Goal: Information Seeking & Learning: Compare options

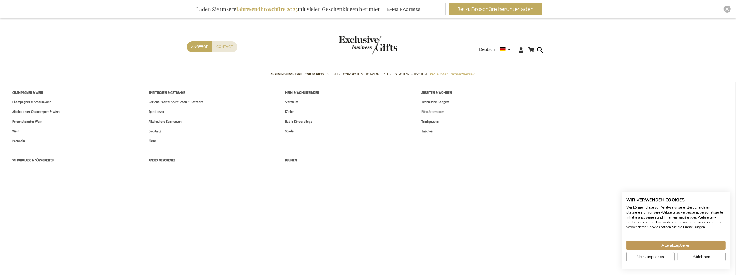
click at [424, 111] on span "Büro-Accessoires" at bounding box center [432, 112] width 23 height 6
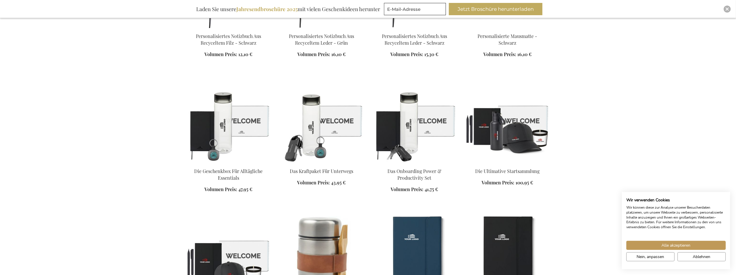
scroll to position [322, 0]
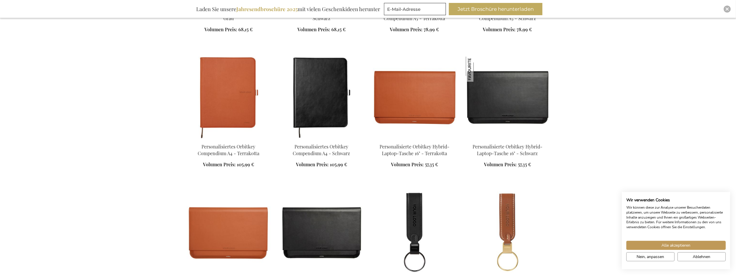
scroll to position [877, 0]
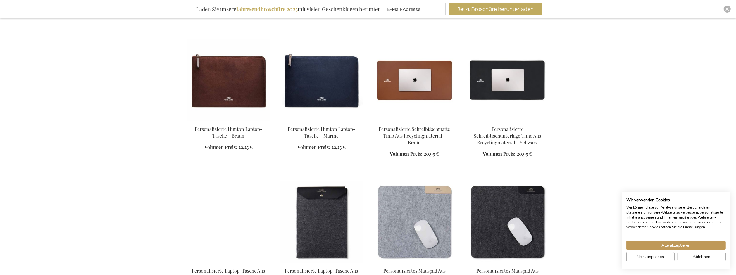
scroll to position [1169, 0]
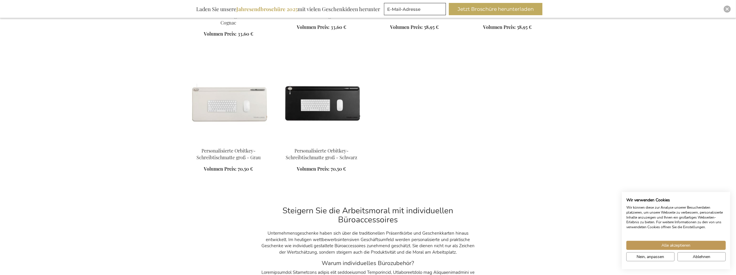
scroll to position [1842, 0]
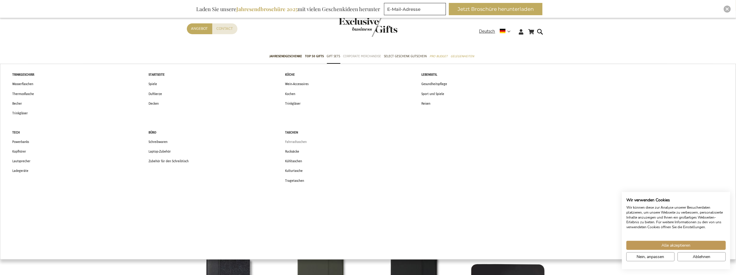
click at [292, 144] on span "Fahrradtaschen" at bounding box center [296, 142] width 22 height 6
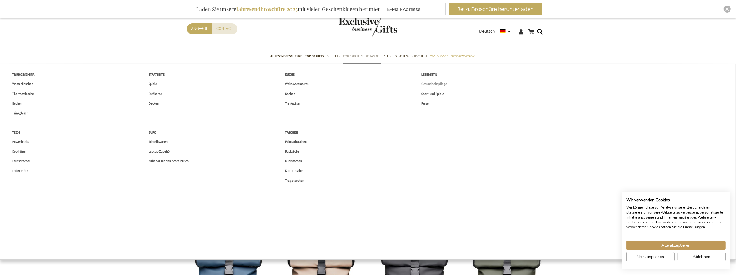
click at [426, 83] on span "Gesundheitspflege" at bounding box center [434, 84] width 26 height 6
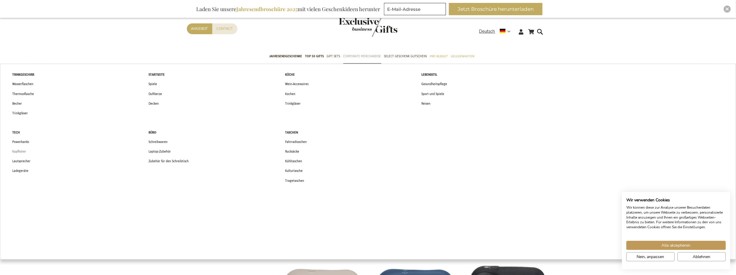
click at [16, 153] on span "Kopfhörer" at bounding box center [19, 152] width 14 height 6
click at [18, 111] on span "Trinkgläser" at bounding box center [19, 113] width 15 height 6
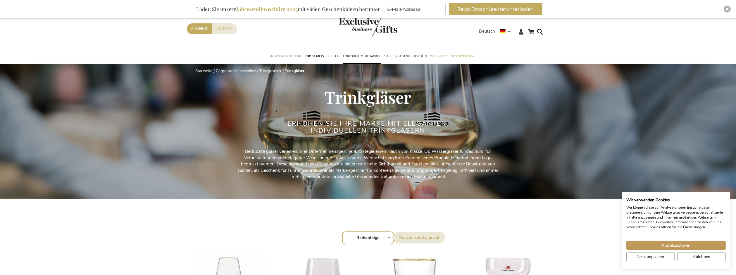
click at [292, 56] on span "Jahresendgeschenke" at bounding box center [286, 56] width 33 height 6
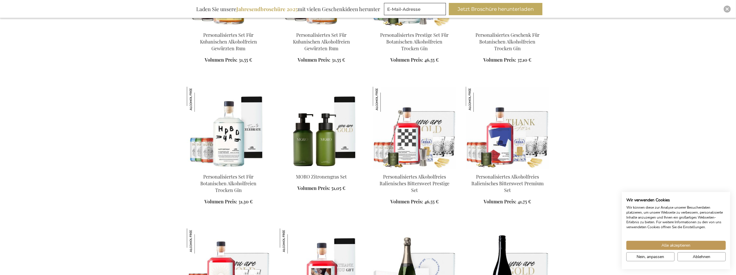
scroll to position [936, 0]
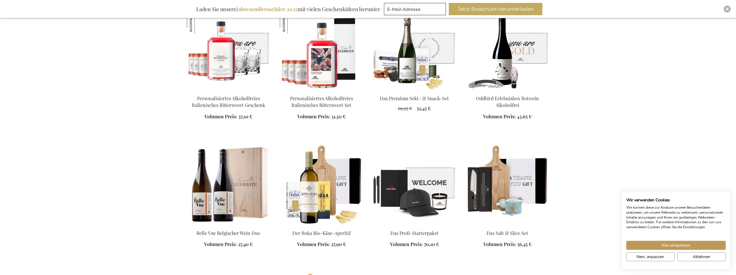
scroll to position [1140, 0]
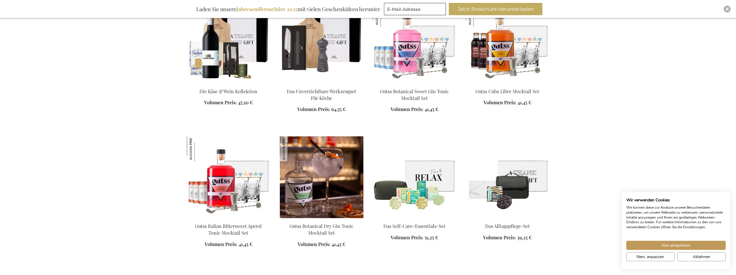
scroll to position [1608, 0]
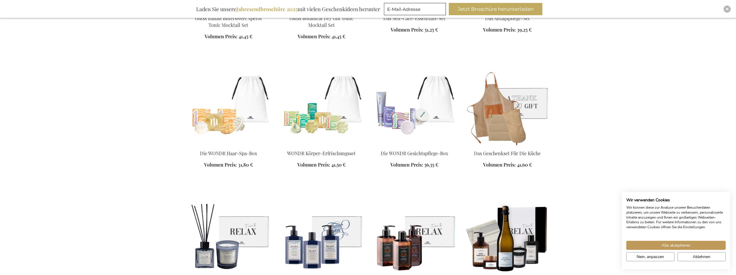
scroll to position [1842, 0]
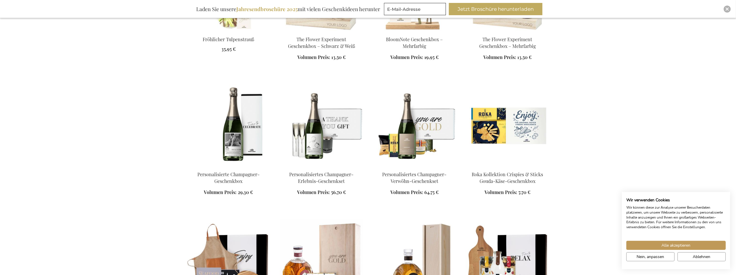
scroll to position [2280, 0]
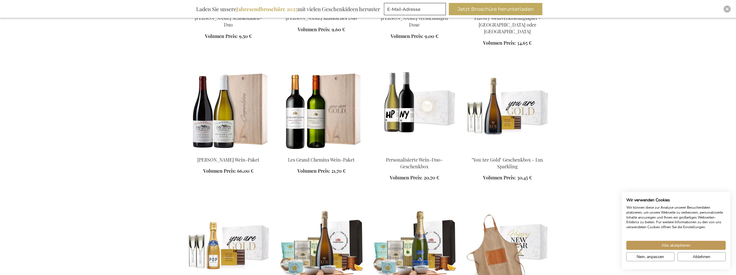
scroll to position [2865, 0]
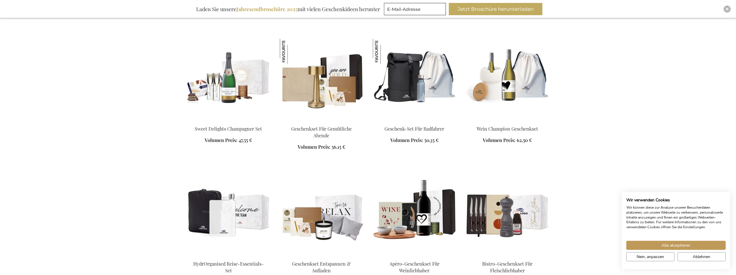
scroll to position [3304, 0]
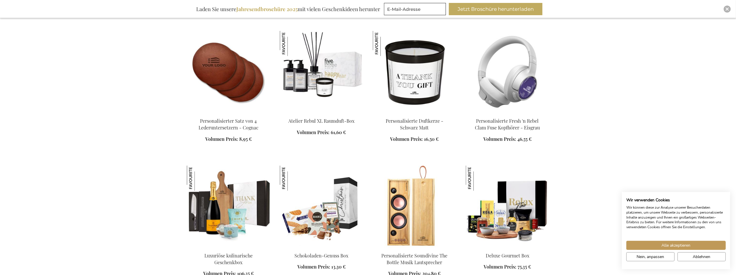
scroll to position [3538, 0]
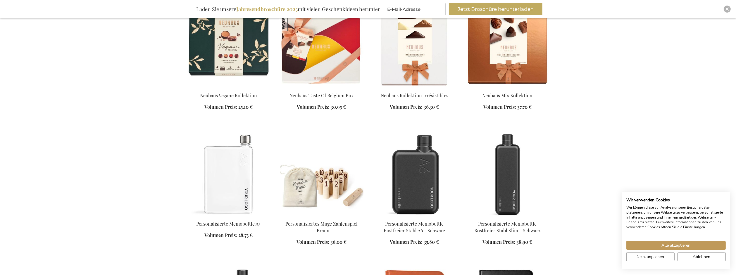
scroll to position [4123, 0]
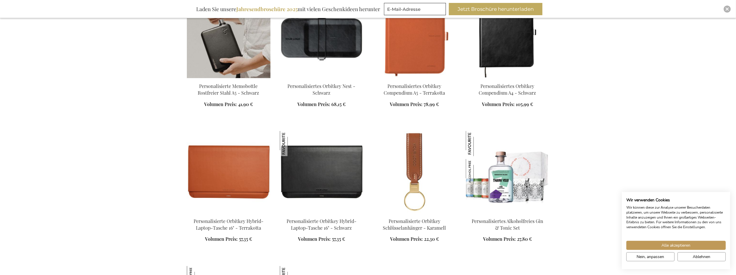
scroll to position [4386, 0]
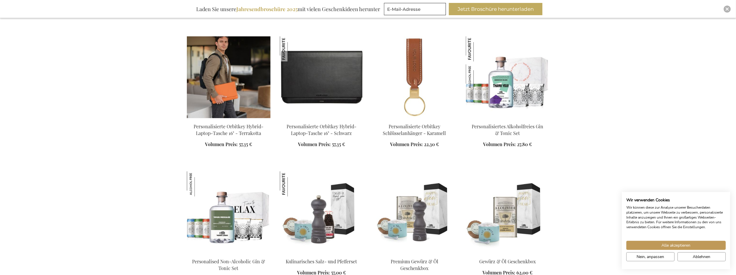
scroll to position [4473, 0]
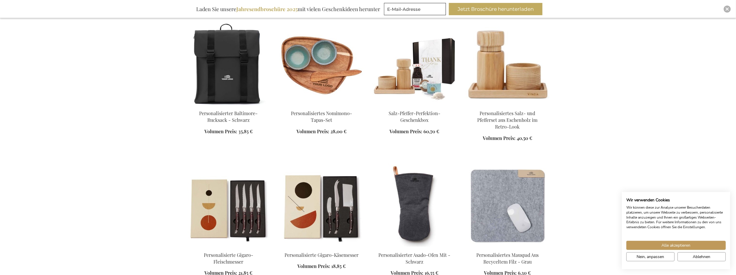
scroll to position [5175, 0]
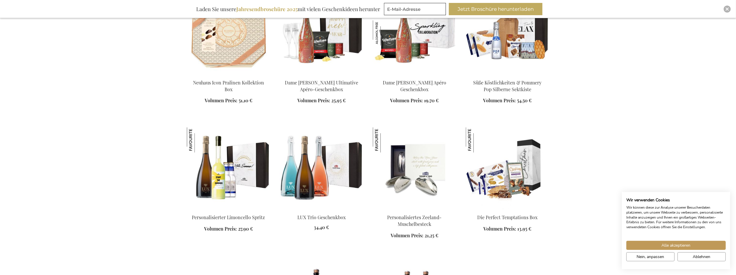
scroll to position [5643, 0]
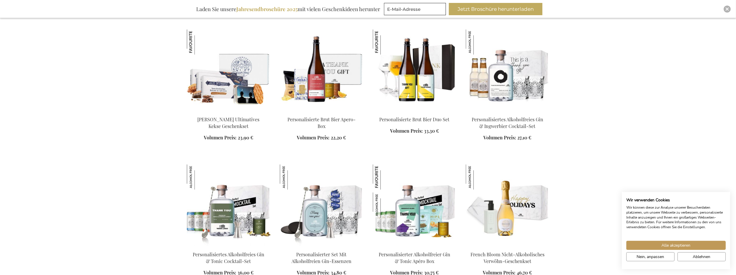
scroll to position [5965, 0]
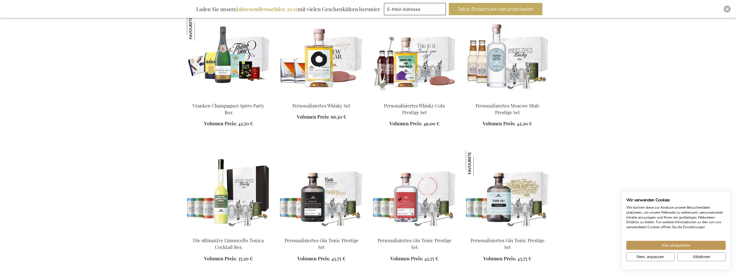
scroll to position [6403, 0]
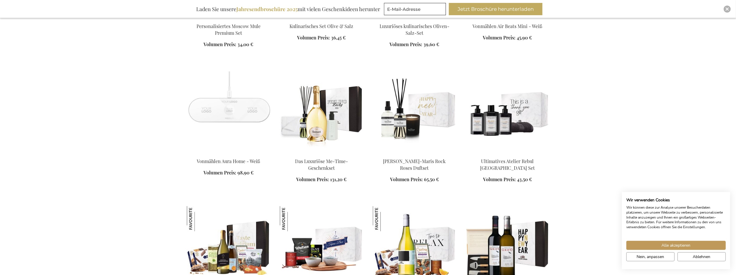
scroll to position [6754, 0]
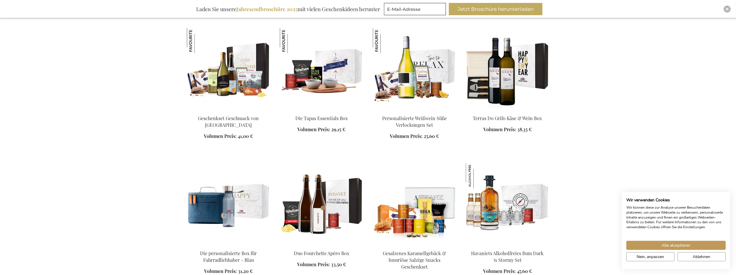
scroll to position [6959, 0]
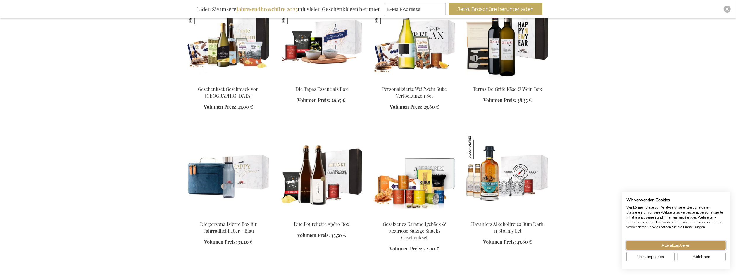
click at [688, 244] on span "Alle akzeptieren" at bounding box center [676, 245] width 29 height 6
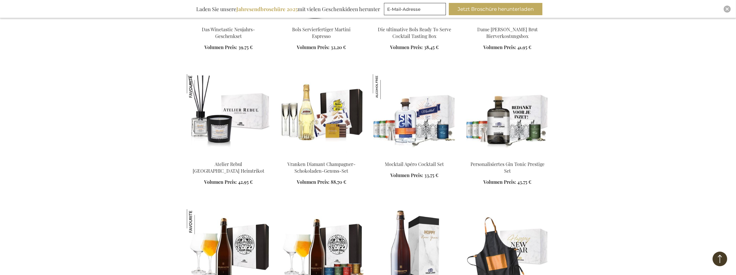
scroll to position [8947, 0]
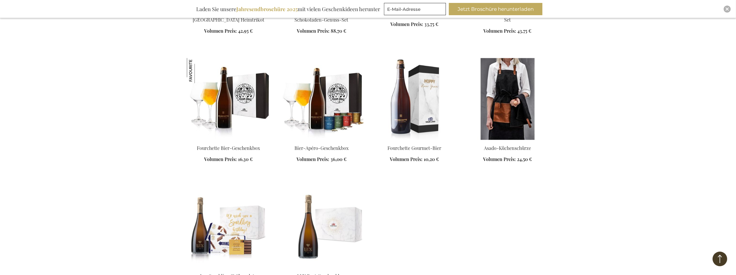
scroll to position [8743, 0]
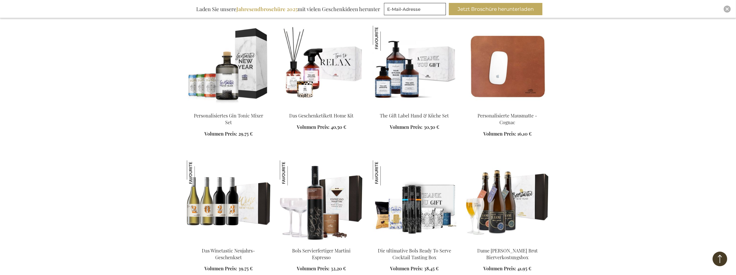
scroll to position [8363, 0]
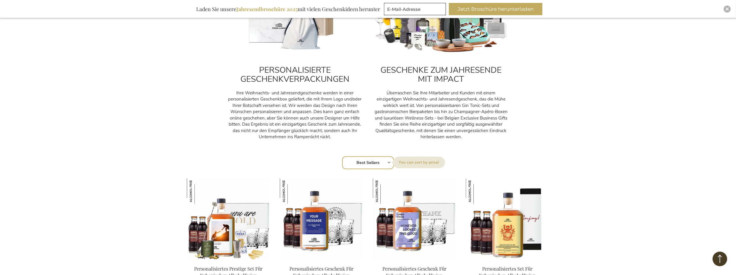
scroll to position [102, 0]
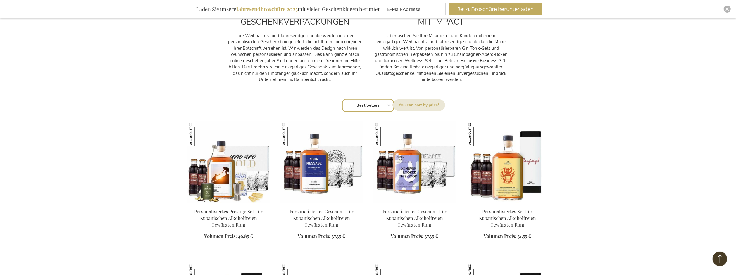
scroll to position [339, 0]
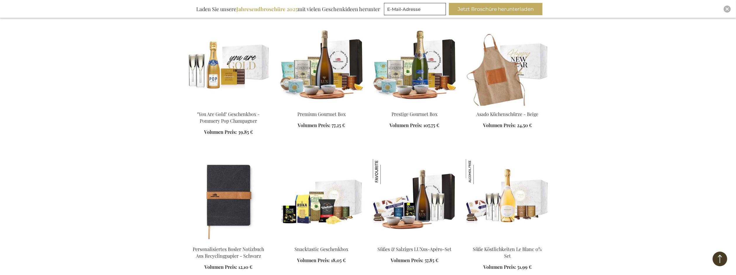
scroll to position [2497, 0]
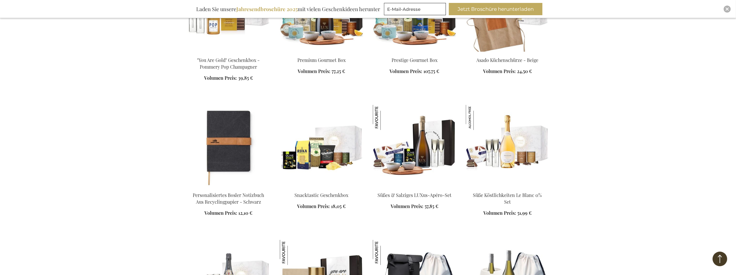
scroll to position [3083, 0]
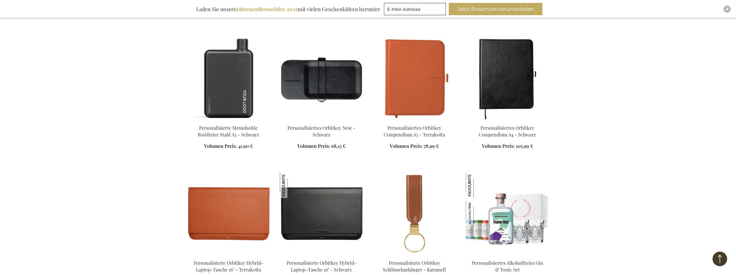
scroll to position [4408, 0]
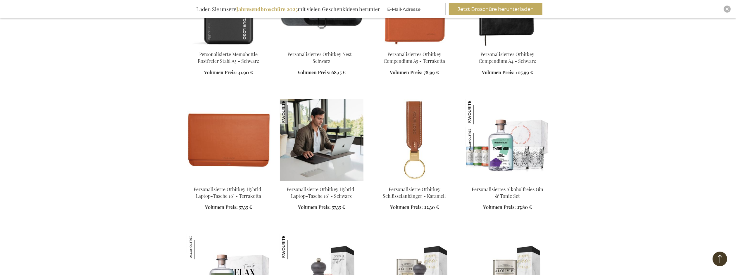
click at [306, 112] on img at bounding box center [322, 140] width 84 height 82
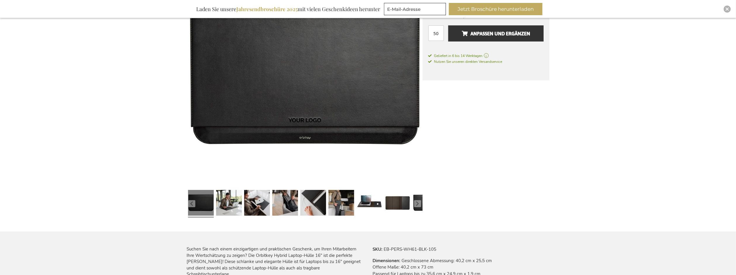
scroll to position [146, 0]
click at [229, 195] on link at bounding box center [229, 204] width 26 height 32
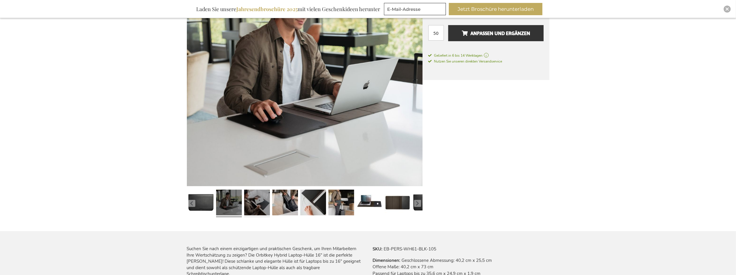
click at [254, 205] on link at bounding box center [257, 204] width 26 height 32
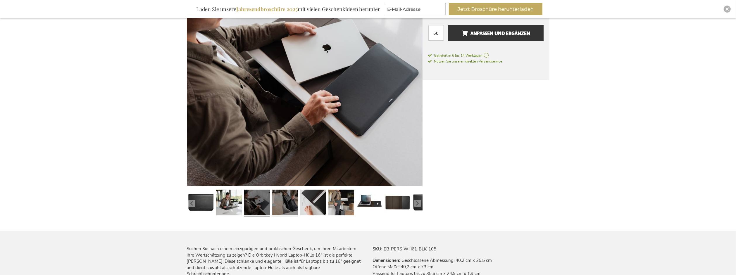
click at [277, 203] on link at bounding box center [285, 204] width 26 height 32
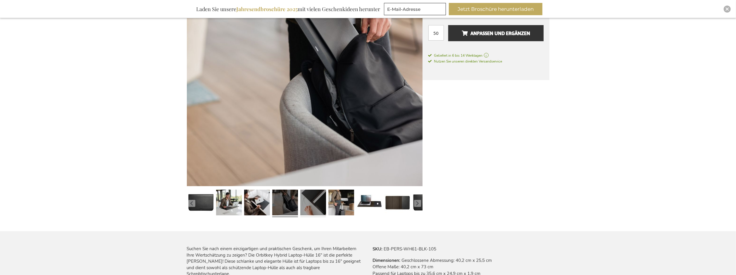
click at [310, 204] on link at bounding box center [313, 204] width 26 height 32
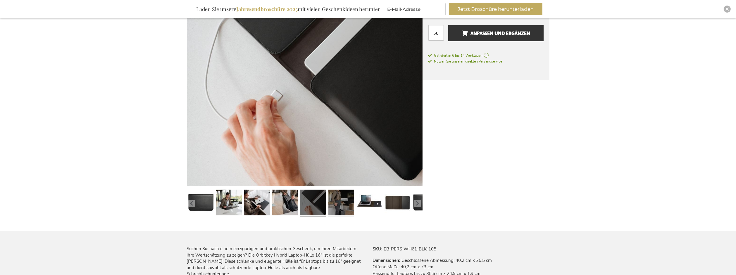
click at [339, 203] on link at bounding box center [341, 204] width 26 height 32
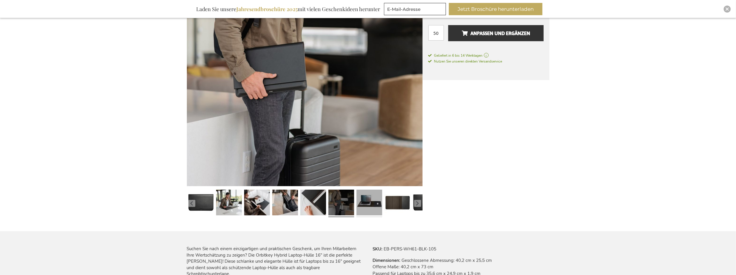
click at [368, 204] on link at bounding box center [369, 204] width 26 height 32
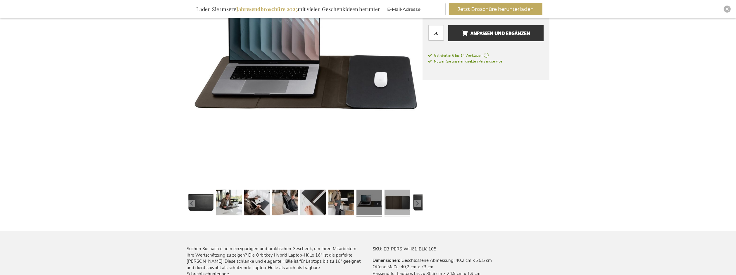
click at [387, 202] on link at bounding box center [398, 204] width 26 height 32
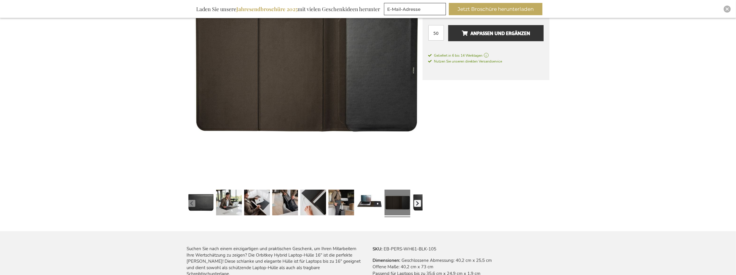
click at [417, 204] on button "button" at bounding box center [417, 203] width 7 height 7
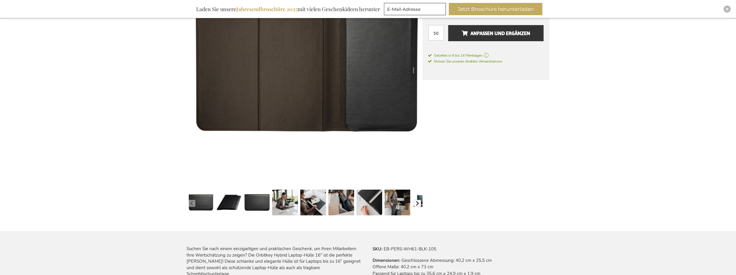
click at [418, 204] on button "button" at bounding box center [417, 203] width 7 height 7
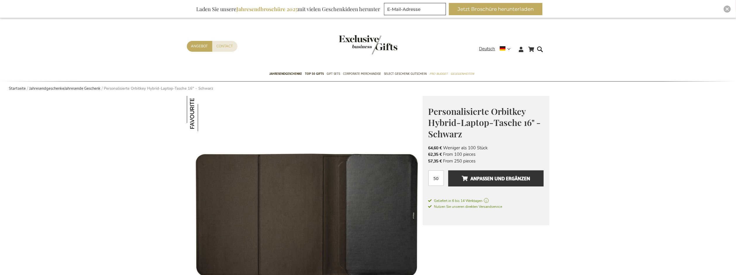
scroll to position [0, 0]
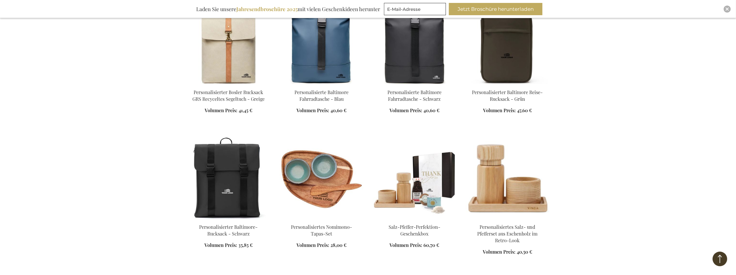
scroll to position [1292, 0]
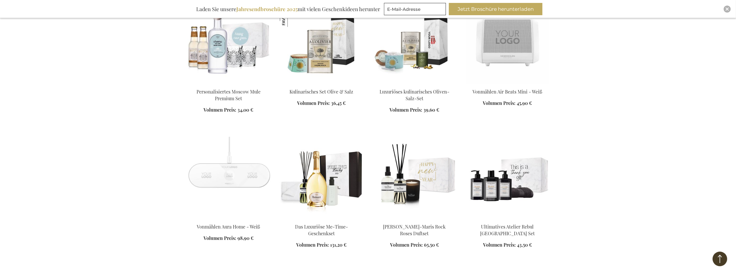
scroll to position [2666, 0]
